Goal: Find specific page/section: Find specific page/section

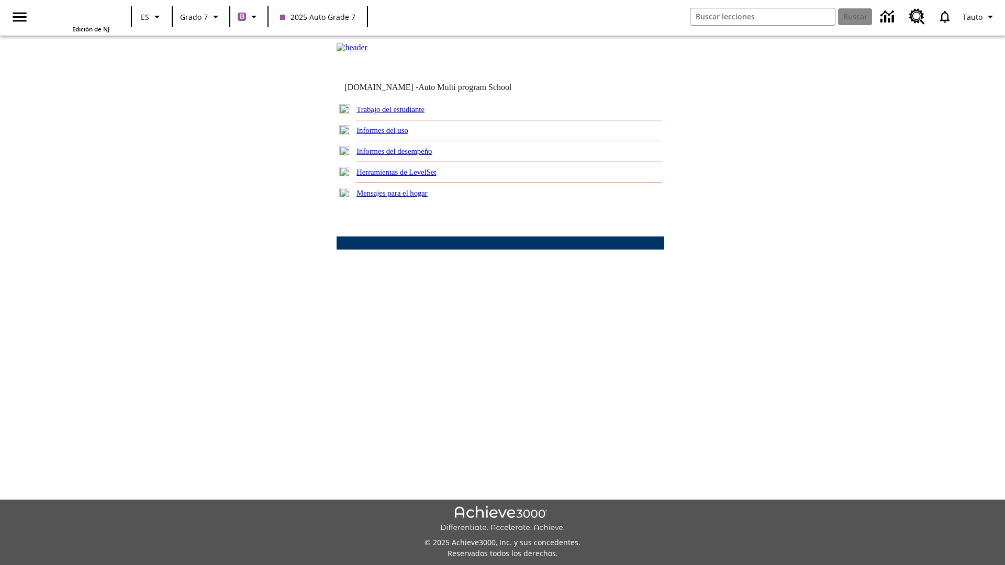
click at [403, 114] on link "Trabajo del estudiante" at bounding box center [390, 109] width 68 height 8
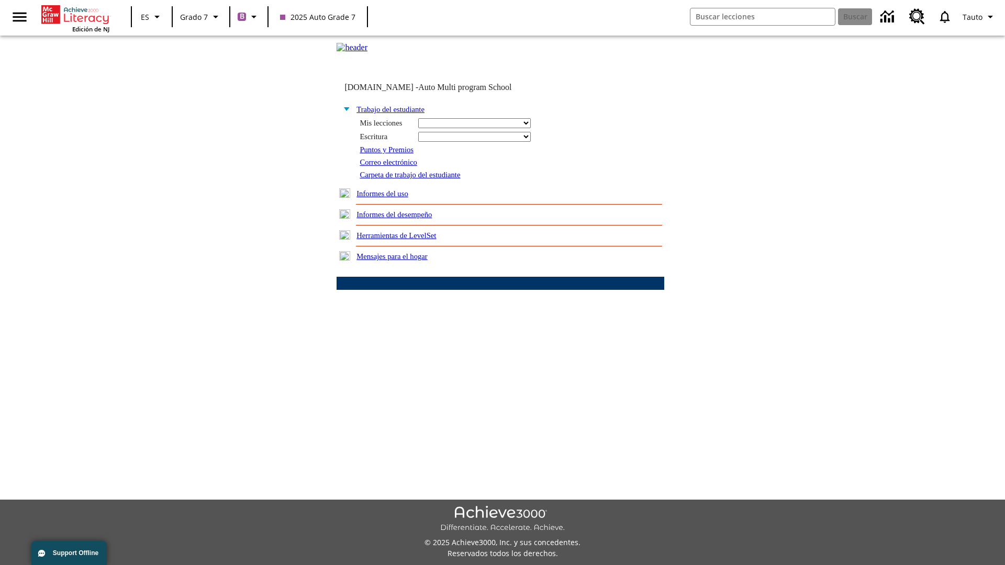
click at [391, 166] on link "Correo electrónico" at bounding box center [387, 162] width 57 height 8
